Goal: Information Seeking & Learning: Learn about a topic

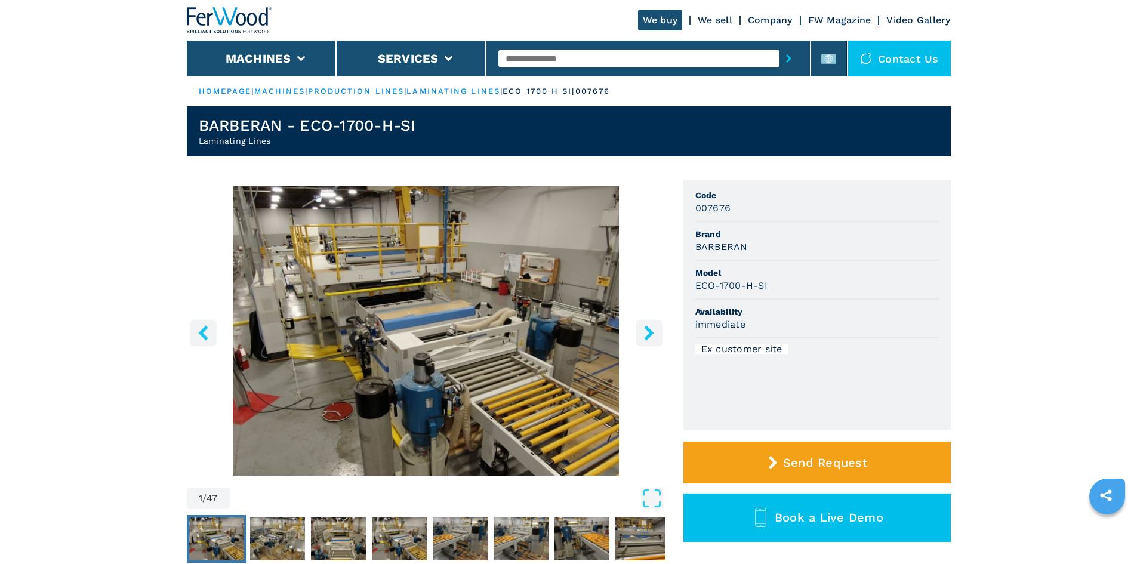
click at [523, 54] on input "text" at bounding box center [638, 59] width 281 height 18
type input "******"
click at [779, 52] on button "submit-button" at bounding box center [788, 58] width 18 height 27
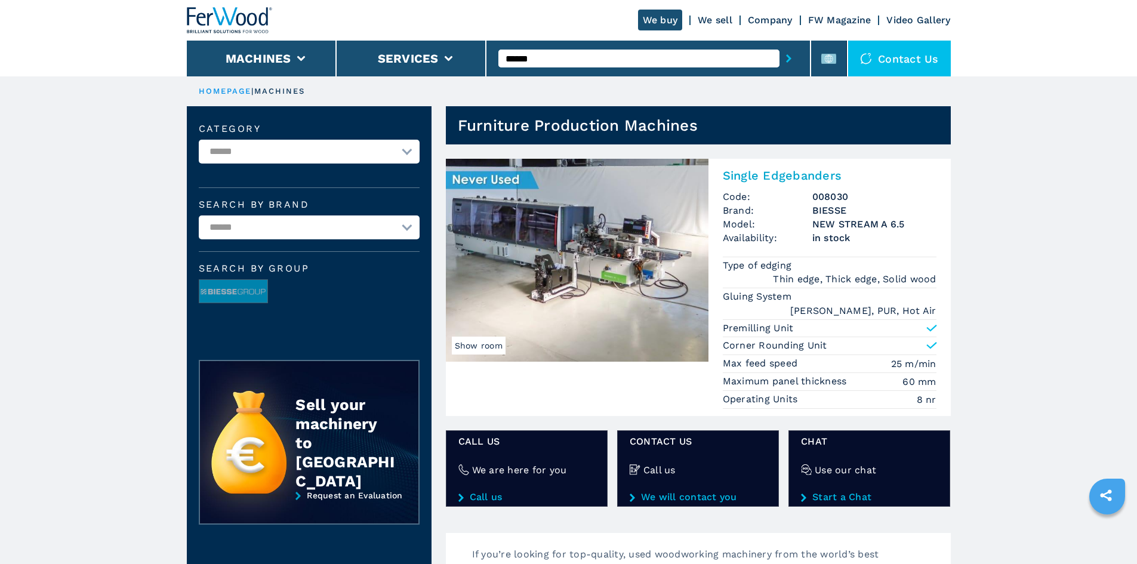
click at [803, 178] on h2 "Single Edgebanders" at bounding box center [830, 175] width 214 height 14
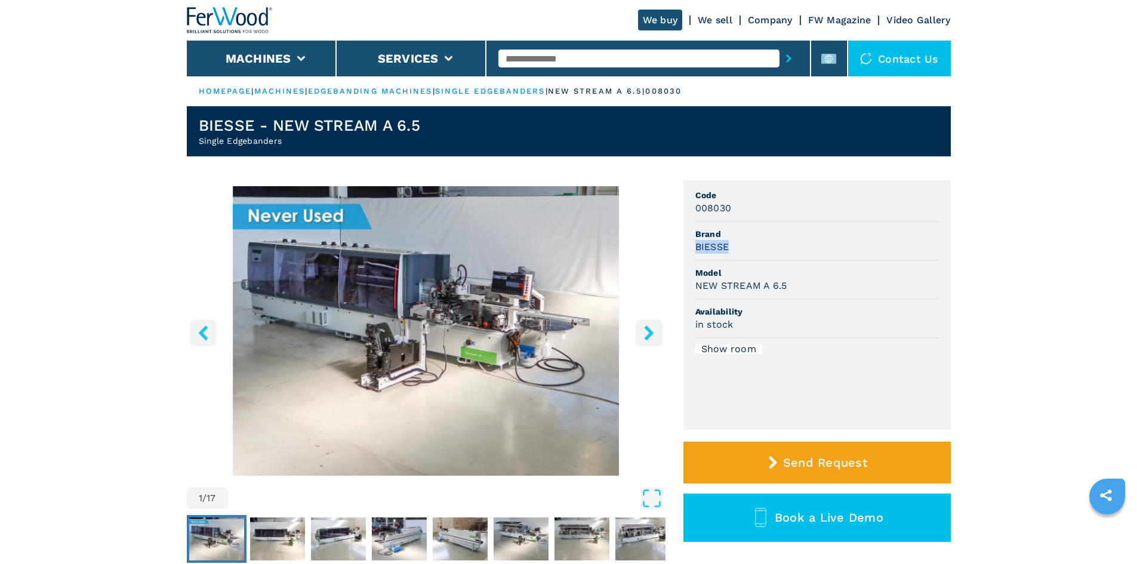
drag, startPoint x: 687, startPoint y: 242, endPoint x: 747, endPoint y: 246, distance: 60.4
click at [747, 246] on ul "Code 008030 Brand BIESSE Model NEW STREAM A 6.5 Availability in stock Show room" at bounding box center [816, 304] width 267 height 249
copy h3 "BIESSE"
click at [747, 246] on div "BIESSE" at bounding box center [816, 247] width 243 height 14
drag, startPoint x: 696, startPoint y: 288, endPoint x: 800, endPoint y: 285, distance: 103.9
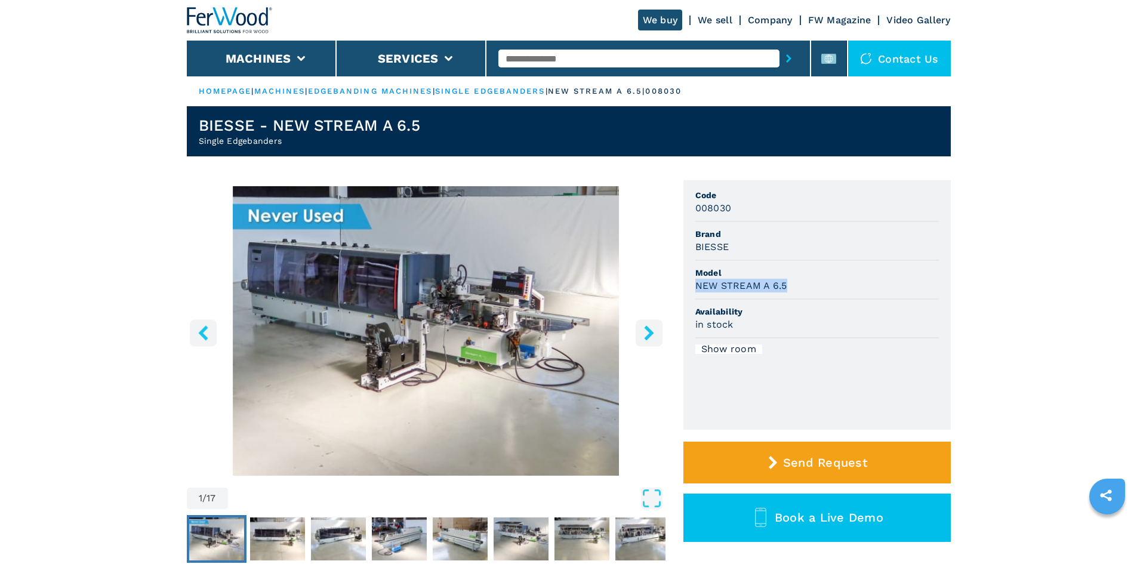
click at [800, 285] on div "NEW STREAM A 6.5" at bounding box center [816, 286] width 243 height 14
copy h3 "NEW STREAM A 6.5"
click at [804, 284] on div "NEW STREAM A 6.5" at bounding box center [816, 286] width 243 height 14
drag, startPoint x: 697, startPoint y: 208, endPoint x: 728, endPoint y: 207, distance: 31.0
click at [728, 207] on h3 "008030" at bounding box center [713, 208] width 36 height 14
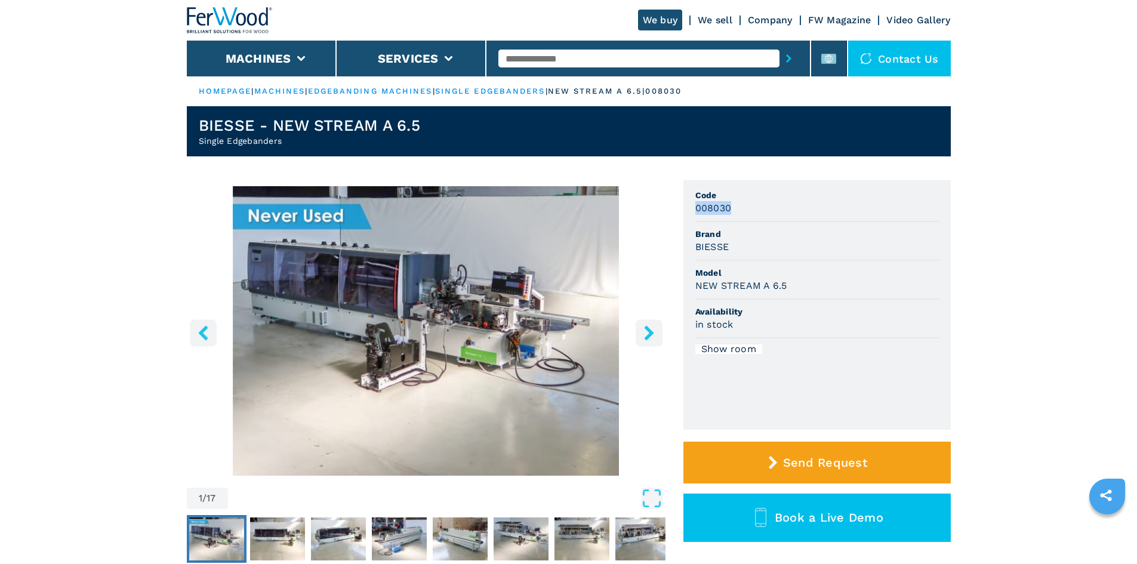
copy h3 "008030"
click at [765, 212] on div "008030" at bounding box center [816, 208] width 243 height 14
